Goal: Navigation & Orientation: Understand site structure

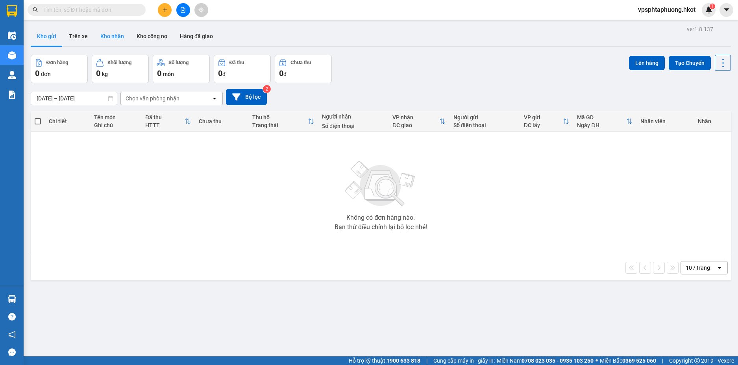
click at [117, 37] on button "Kho nhận" at bounding box center [112, 36] width 36 height 19
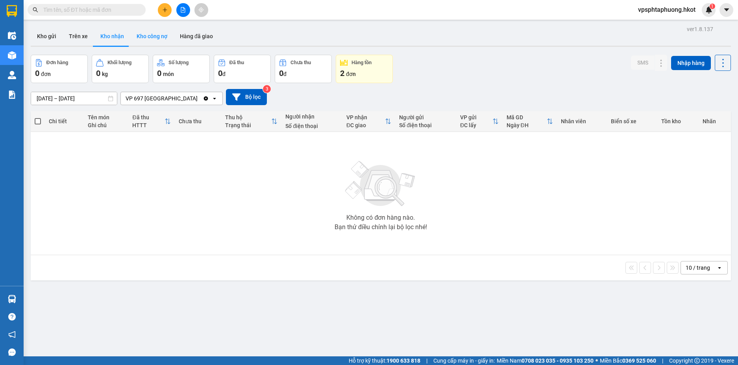
click at [146, 37] on button "Kho công nợ" at bounding box center [151, 36] width 43 height 19
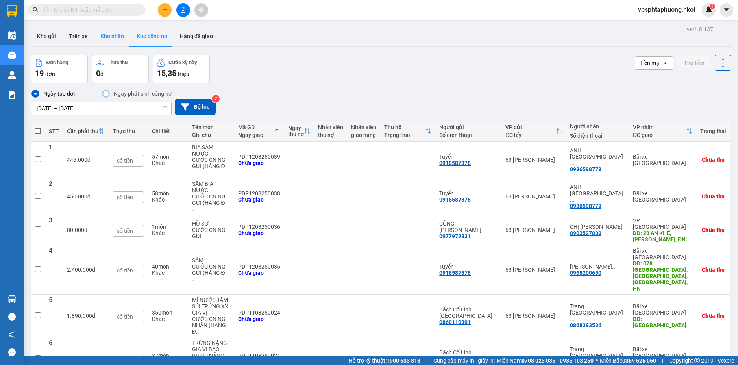
click at [110, 38] on button "Kho nhận" at bounding box center [112, 36] width 36 height 19
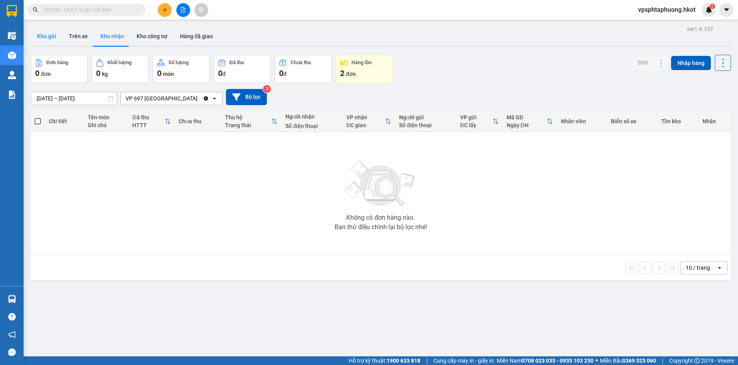
click at [50, 35] on button "Kho gửi" at bounding box center [47, 36] width 32 height 19
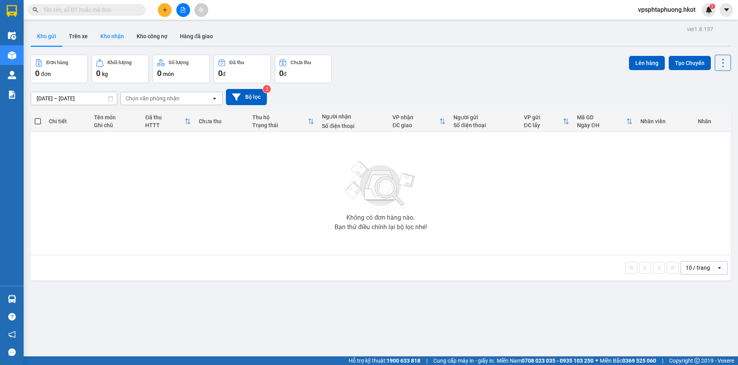
click at [107, 36] on button "Kho nhận" at bounding box center [112, 36] width 36 height 19
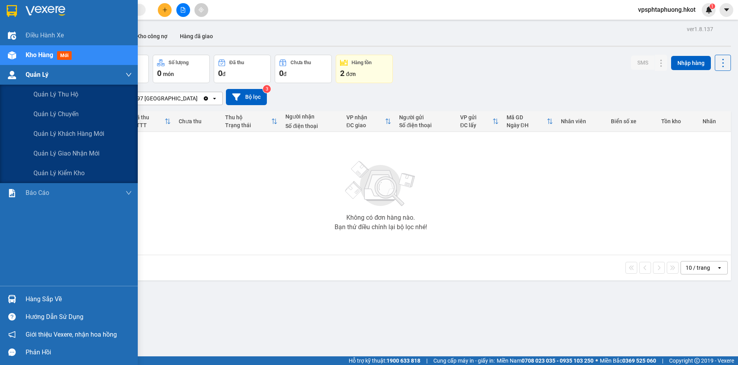
click at [49, 70] on div "Quản Lý" at bounding box center [79, 75] width 106 height 20
click at [61, 74] on div "Quản Lý" at bounding box center [79, 75] width 106 height 20
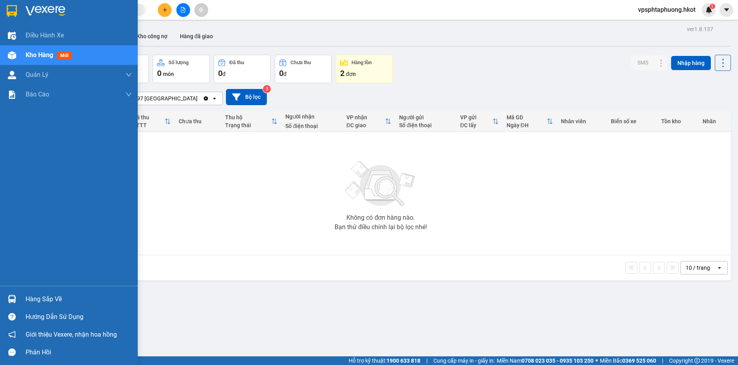
click at [76, 50] on div "Kho hàng mới" at bounding box center [79, 55] width 106 height 20
click at [75, 36] on div "Điều hành xe" at bounding box center [79, 36] width 106 height 20
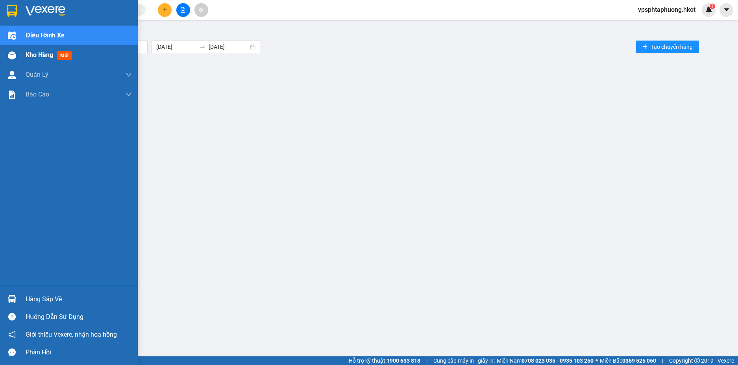
click at [77, 51] on div "Kho hàng mới" at bounding box center [79, 55] width 106 height 20
